Goal: Task Accomplishment & Management: Manage account settings

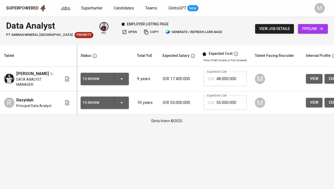
click at [61, 11] on link "Jobs" at bounding box center [66, 8] width 10 height 6
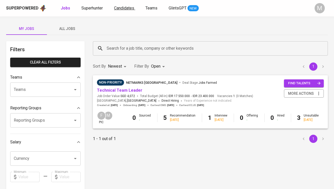
click at [120, 6] on span "Candidates" at bounding box center [124, 8] width 20 height 5
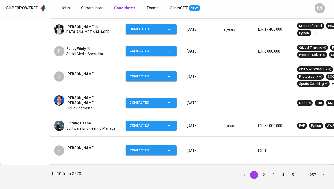
scroll to position [195, 0]
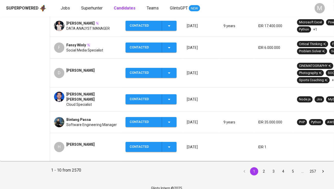
click at [141, 122] on div "Contacted" at bounding box center [144, 122] width 28 height 10
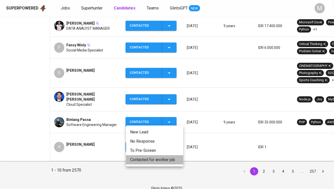
click at [144, 160] on li "Contacted for another job" at bounding box center [154, 159] width 57 height 9
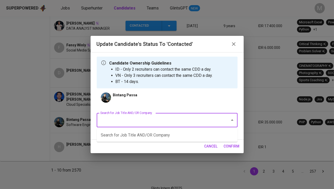
click at [132, 120] on input "Search for Job Title AND/OR Company" at bounding box center [160, 120] width 122 height 10
type input "amman"
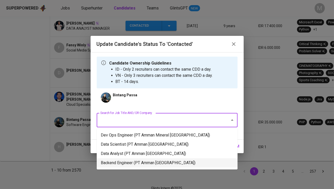
click at [155, 161] on li "Backend Engineer (PT Amman Mineral Nusa Tenggara)" at bounding box center [167, 162] width 141 height 9
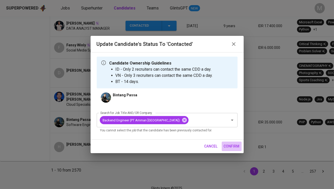
click at [229, 144] on span "confirm" at bounding box center [232, 146] width 16 height 6
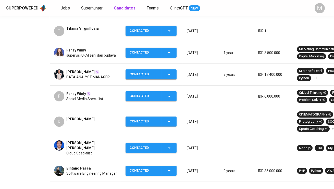
scroll to position [196, 0]
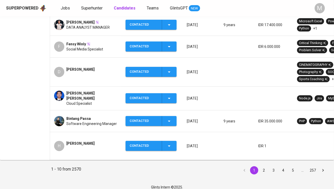
click at [76, 117] on span "Bintang Passa" at bounding box center [78, 118] width 25 height 5
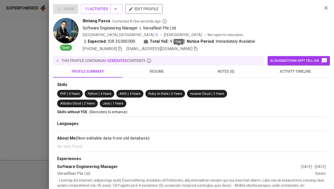
click at [194, 49] on icon "button" at bounding box center [196, 48] width 5 height 5
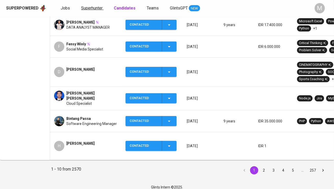
click at [95, 7] on span "Superhunter" at bounding box center [91, 8] width 21 height 5
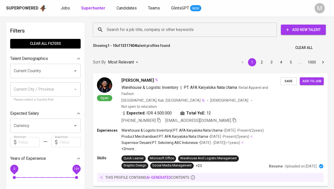
click at [121, 32] on input "Search for a job title, company or other keywords" at bounding box center [187, 30] width 162 height 10
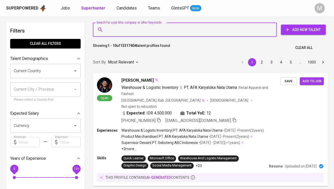
paste input "[EMAIL_ADDRESS][DOMAIN_NAME]"
type input "[EMAIL_ADDRESS][DOMAIN_NAME]"
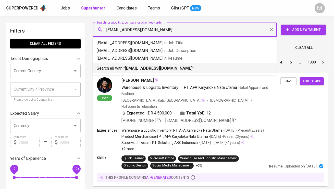
click at [132, 71] on li "Search all with " bintangpassa@gmail.com "" at bounding box center [185, 68] width 184 height 10
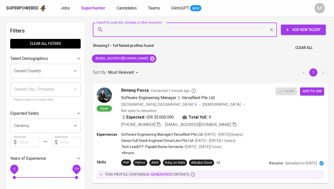
click at [309, 91] on span "Add to job" at bounding box center [312, 91] width 19 height 6
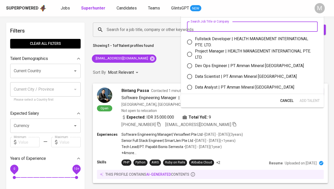
click at [226, 24] on input "text" at bounding box center [252, 26] width 131 height 10
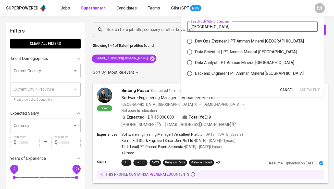
type input "amman"
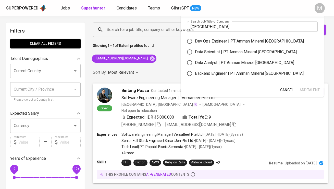
click at [240, 72] on div "Backend Engineer | PT Amman Mineral Nusa Tenggara" at bounding box center [249, 73] width 109 height 6
click at [195, 72] on input "Backend Engineer | PT Amman Mineral Nusa Tenggara" at bounding box center [189, 73] width 11 height 11
radio input "true"
click at [314, 88] on span "Add Talent" at bounding box center [310, 90] width 20 height 6
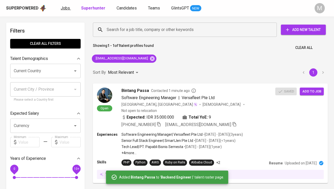
click at [64, 9] on span "Jobs" at bounding box center [65, 8] width 9 height 5
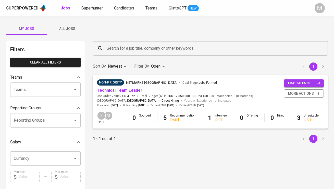
click at [76, 30] on span "All Jobs" at bounding box center [67, 29] width 35 height 6
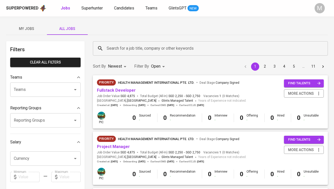
click at [130, 44] on input "Search for a job title, company or other keywords" at bounding box center [212, 48] width 213 height 10
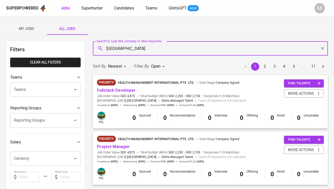
type input "amman"
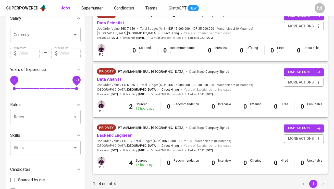
scroll to position [136, 0]
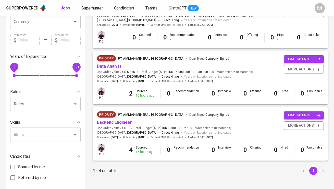
click at [121, 123] on link "Backend Engineer" at bounding box center [114, 122] width 35 height 5
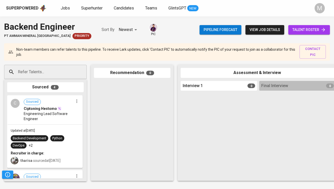
click at [314, 31] on span "talent roster" at bounding box center [309, 30] width 33 height 6
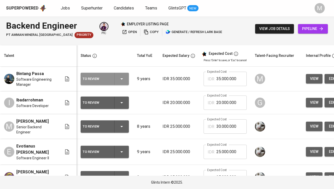
click at [110, 82] on div "To Review" at bounding box center [105, 79] width 44 height 12
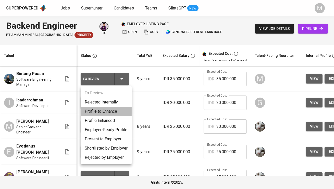
click at [111, 112] on li "Profile to Enhance" at bounding box center [106, 111] width 51 height 9
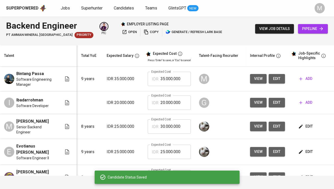
scroll to position [0, 79]
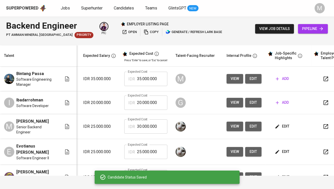
click at [327, 79] on icon "button" at bounding box center [326, 79] width 6 height 6
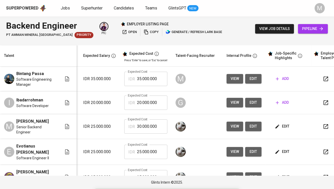
click at [252, 75] on button "edit" at bounding box center [253, 78] width 16 height 9
click at [281, 79] on span "add" at bounding box center [282, 78] width 13 height 6
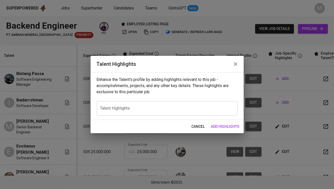
click at [153, 105] on div "x Talent Highlights" at bounding box center [167, 108] width 141 height 14
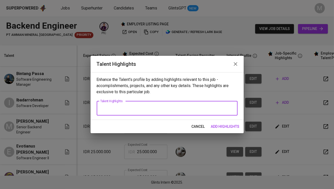
paste textarea "Bintang is a seasoned back-end leader with 9+ years in software engineering and…"
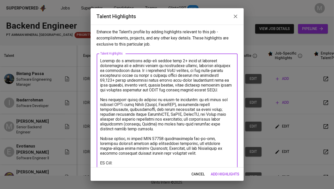
scroll to position [3, 0]
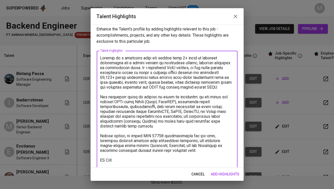
paste textarea "https://glints.sg.larksuite.com/wiki/F40gwhbwRiH0J4keIIBlyxibgce?from=from_copy…"
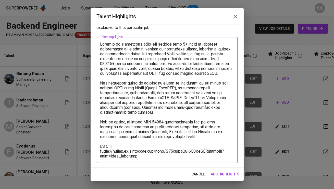
scroll to position [0, 0]
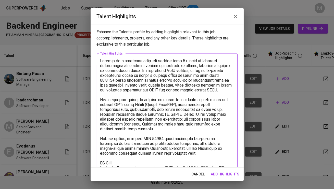
type textarea "Bintang is a seasoned back-end leader with 9+ years in software engineering and…"
click at [233, 174] on span "add highlights" at bounding box center [225, 174] width 29 height 6
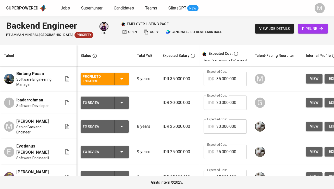
scroll to position [0, 84]
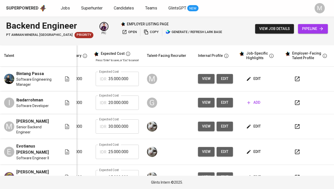
click at [227, 79] on button "edit" at bounding box center [225, 78] width 16 height 9
click at [117, 82] on input "35.000.000" at bounding box center [124, 79] width 30 height 14
click at [126, 78] on input "35.000.000" at bounding box center [124, 79] width 30 height 14
type input "42.000.000"
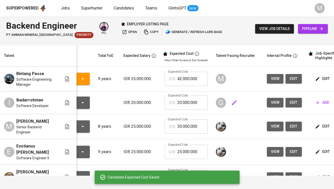
scroll to position [0, 0]
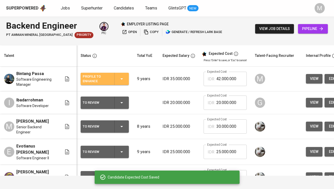
click at [98, 77] on div "Profile to Enhance" at bounding box center [97, 78] width 28 height 11
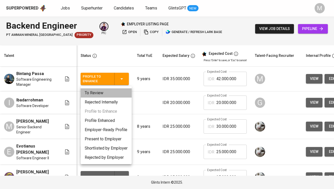
click at [103, 93] on li "To Review" at bounding box center [106, 92] width 51 height 9
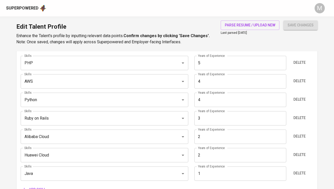
scroll to position [273, 0]
click at [210, 97] on input "4" at bounding box center [241, 100] width 92 height 14
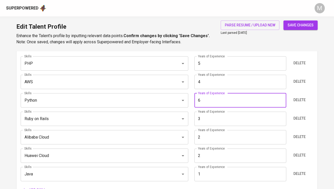
type input "6"
click at [284, 20] on button "save changes" at bounding box center [301, 24] width 34 height 9
type input "Python"
type input "6"
type input "PHP"
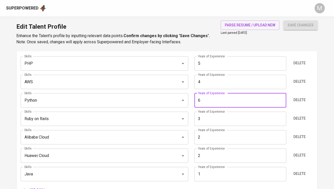
type input "5"
type input "AWS"
type input "4"
type input "Huawei Cloud"
type input "Alibaba Cloud"
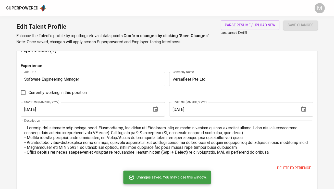
scroll to position [439, 0]
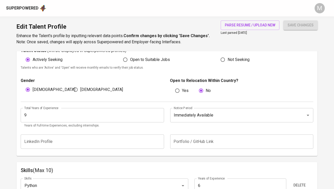
scroll to position [152, 0]
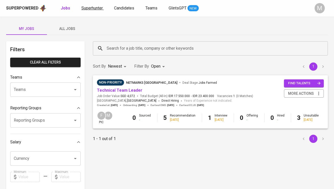
click at [94, 6] on span "Superhunter" at bounding box center [91, 8] width 21 height 5
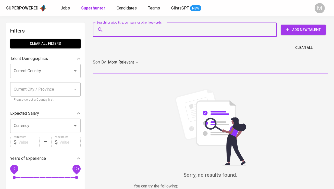
click at [116, 27] on input "Search for a job title, company or other keywords" at bounding box center [187, 30] width 162 height 10
paste input "[EMAIL_ADDRESS][DOMAIN_NAME]"
type input "[EMAIL_ADDRESS][DOMAIN_NAME]"
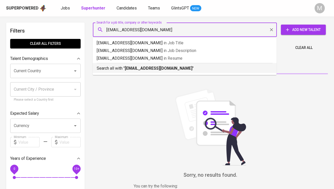
click at [123, 65] on p "Search all with " dikyhendriawan12@gmail.com "" at bounding box center [185, 68] width 176 height 6
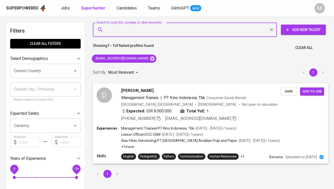
click at [106, 94] on div "D" at bounding box center [104, 94] width 15 height 15
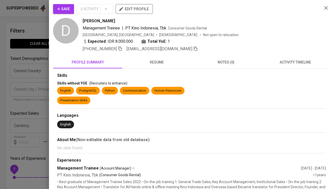
click at [68, 8] on span "Save" at bounding box center [63, 9] width 13 height 6
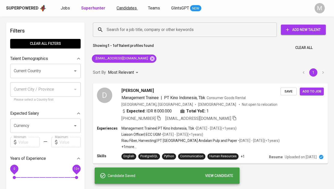
click at [117, 10] on span "Candidates" at bounding box center [127, 8] width 20 height 5
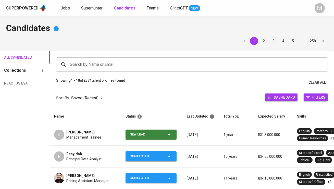
click at [129, 136] on span "New Lead" at bounding box center [151, 134] width 47 height 10
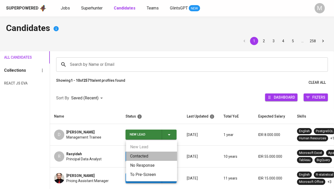
click at [135, 155] on li "Contacted" at bounding box center [151, 155] width 51 height 9
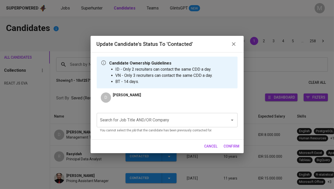
click at [145, 121] on input "Search for Job Title AND/OR Company" at bounding box center [160, 120] width 122 height 10
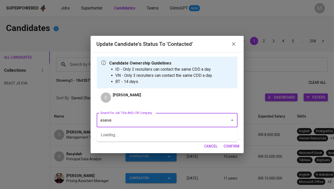
type input "esevel"
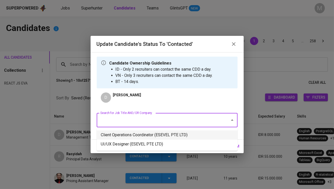
click at [162, 132] on li "Client Operations Coordinator (ESEVEL PTE LTD)" at bounding box center [167, 134] width 141 height 9
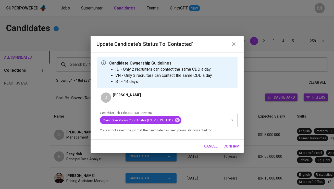
click at [233, 143] on button "confirm" at bounding box center [232, 145] width 20 height 9
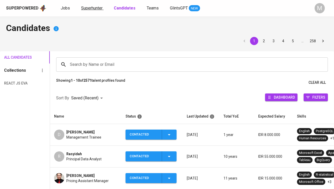
click at [91, 7] on span "Superhunter" at bounding box center [91, 8] width 21 height 5
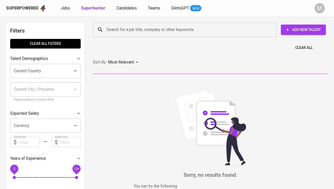
click at [113, 33] on input "Search for a job title, company or other keywords" at bounding box center [187, 30] width 162 height 10
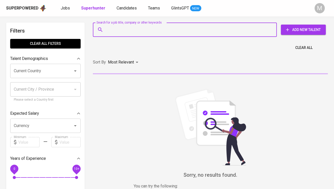
paste input ": addinul.masri@gmail.com"
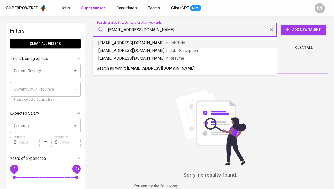
click at [108, 28] on input ": addinul.masri@gmail.com" at bounding box center [187, 30] width 162 height 10
type input "addinul.masri@gmail.com"
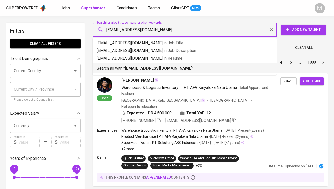
click at [134, 69] on b "addinul.masri@gmail.com" at bounding box center [159, 68] width 68 height 5
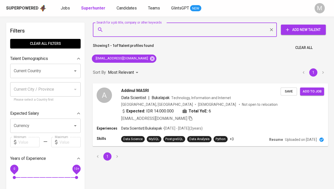
click at [101, 86] on div "A Addinul MASRI Data Scientist | Bukalapak Technology, Information and Internet…" at bounding box center [211, 104] width 236 height 42
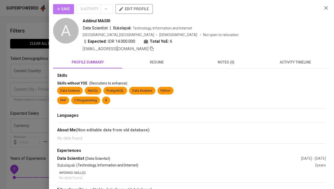
click at [65, 10] on span "Save" at bounding box center [63, 9] width 13 height 6
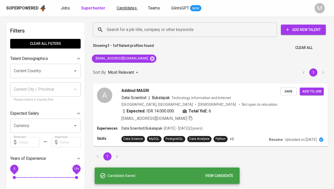
click at [125, 6] on span "Candidates" at bounding box center [127, 8] width 20 height 5
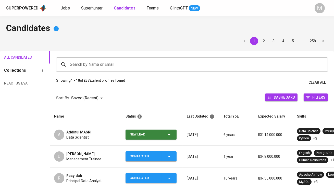
click at [143, 134] on div "New Lead" at bounding box center [144, 134] width 28 height 10
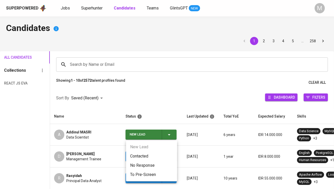
click at [141, 157] on li "Contacted" at bounding box center [151, 155] width 51 height 9
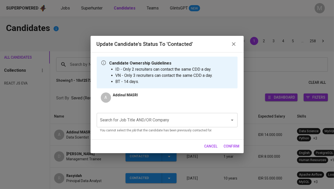
click at [131, 124] on input "Search for Job Title AND/OR Company" at bounding box center [160, 120] width 122 height 10
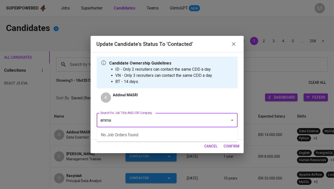
type input "amman"
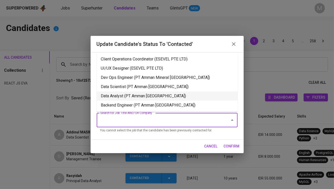
click at [151, 95] on li "Data Analyst (PT Amman Mineral Nusa Tenggara)" at bounding box center [167, 95] width 141 height 9
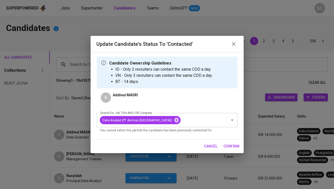
click at [228, 144] on span "confirm" at bounding box center [232, 146] width 16 height 6
